Goal: Transaction & Acquisition: Register for event/course

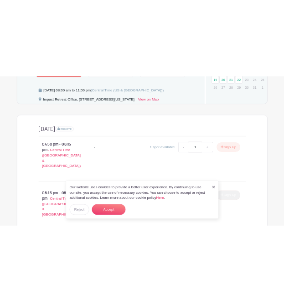
scroll to position [516, 0]
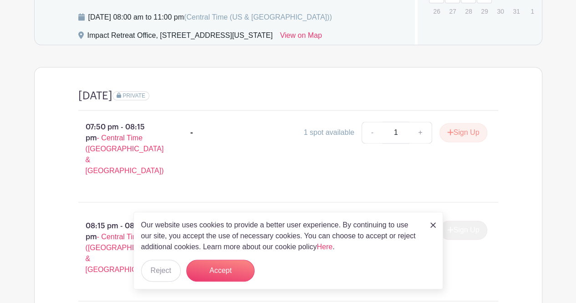
click at [432, 224] on img at bounding box center [432, 224] width 5 height 5
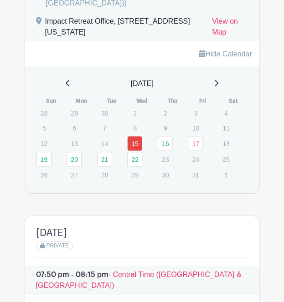
scroll to position [669, 0]
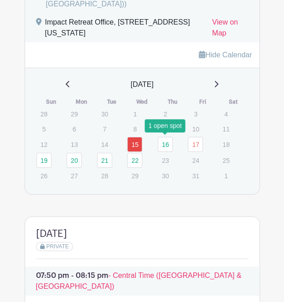
click at [164, 140] on link "16" at bounding box center [165, 144] width 15 height 15
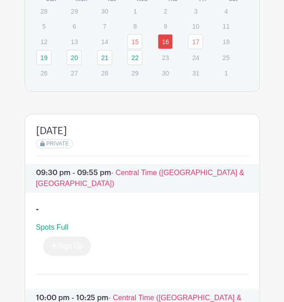
scroll to position [763, 0]
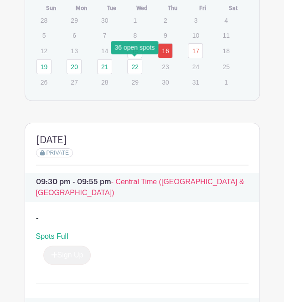
click at [131, 66] on link "22" at bounding box center [134, 66] width 15 height 15
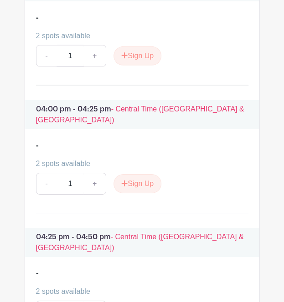
scroll to position [1477, 0]
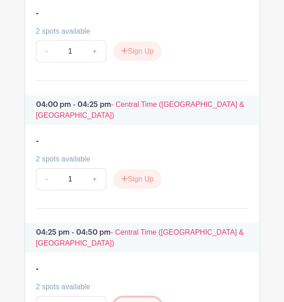
click at [147, 298] on button "Sign Up" at bounding box center [137, 307] width 48 height 19
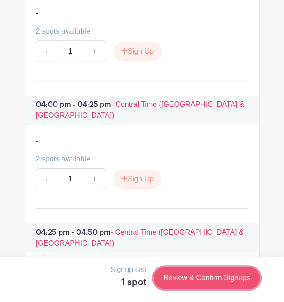
click at [170, 275] on link "Review & Confirm Signups" at bounding box center [206, 278] width 106 height 22
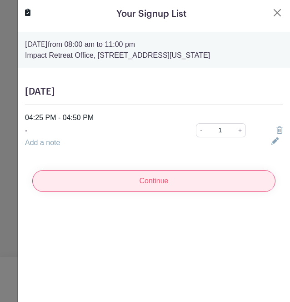
click at [87, 186] on input "Continue" at bounding box center [154, 181] width 244 height 22
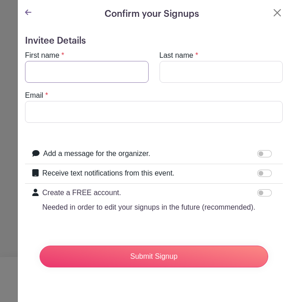
click at [58, 76] on input "First name" at bounding box center [87, 72] width 124 height 22
type input "[PERSON_NAME]"
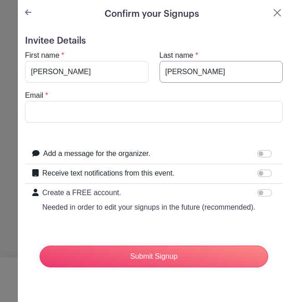
type input "[PERSON_NAME]"
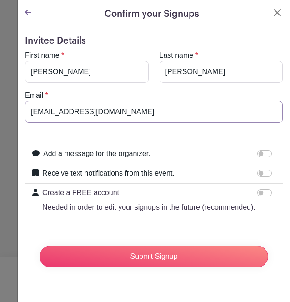
type input "[EMAIL_ADDRESS][DOMAIN_NAME]"
click at [40, 246] on input "Submit Signup" at bounding box center [154, 257] width 229 height 22
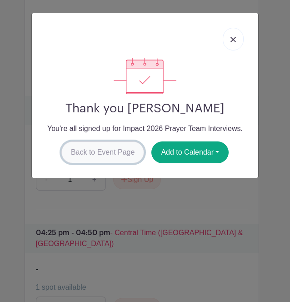
click at [104, 151] on link "Back to Event Page" at bounding box center [102, 153] width 83 height 22
